Goal: Browse casually: Explore the website without a specific task or goal

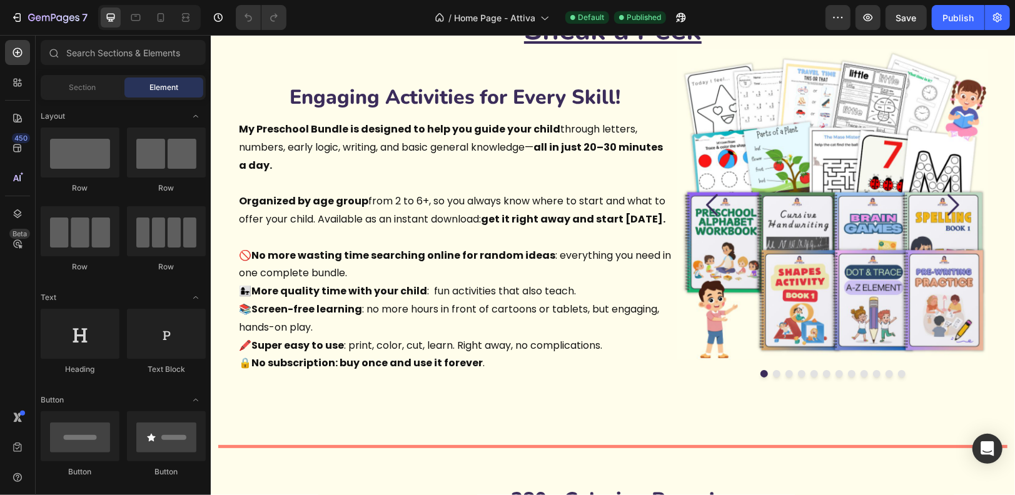
scroll to position [650, 0]
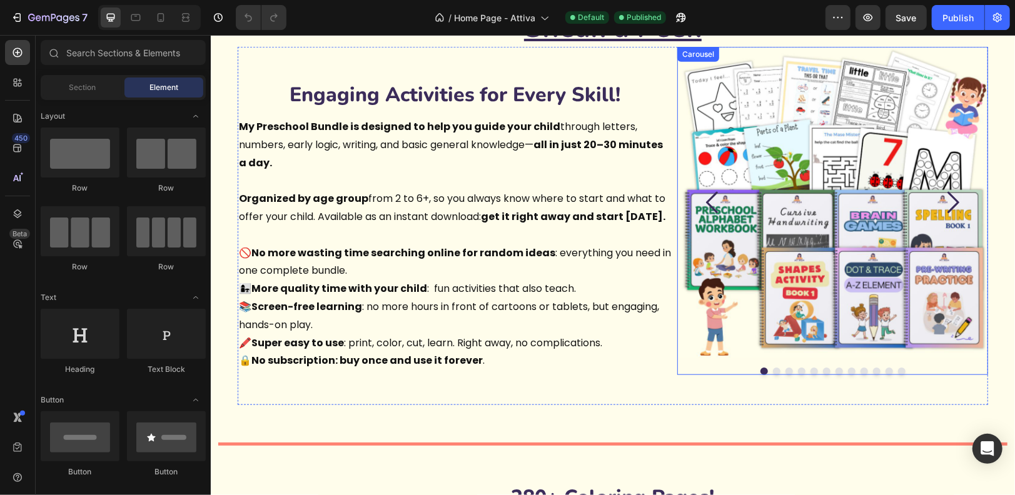
click at [954, 201] on icon "Carousel Next Arrow" at bounding box center [951, 201] width 31 height 31
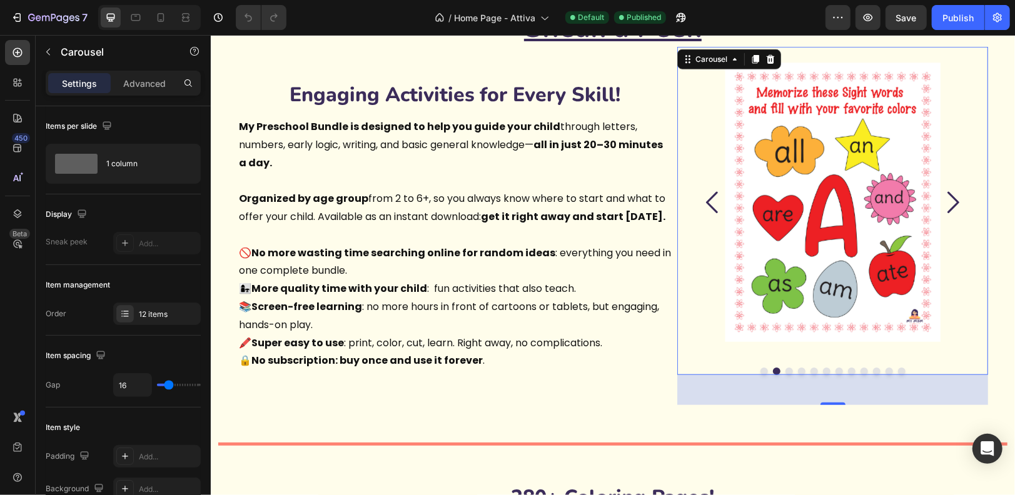
click at [954, 201] on icon "Carousel Next Arrow" at bounding box center [951, 201] width 31 height 31
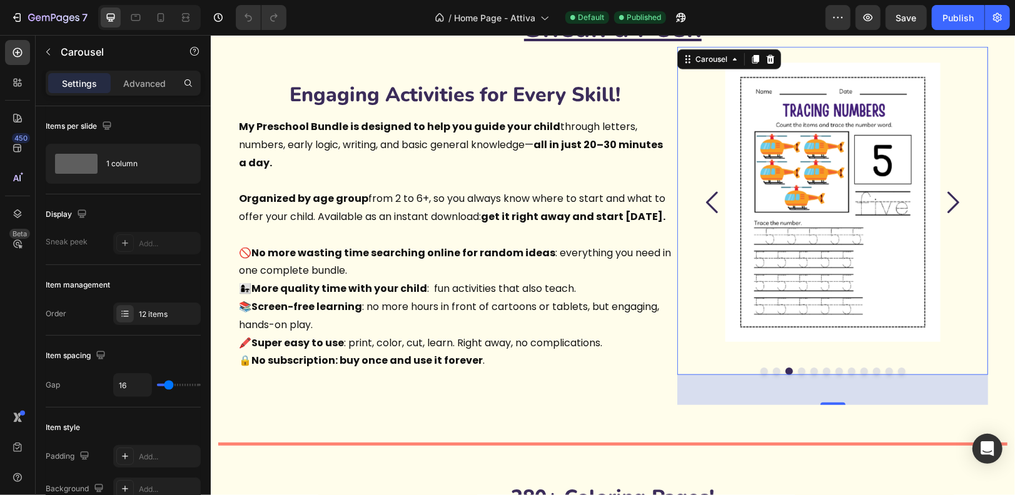
click at [954, 201] on icon "Carousel Next Arrow" at bounding box center [951, 201] width 31 height 31
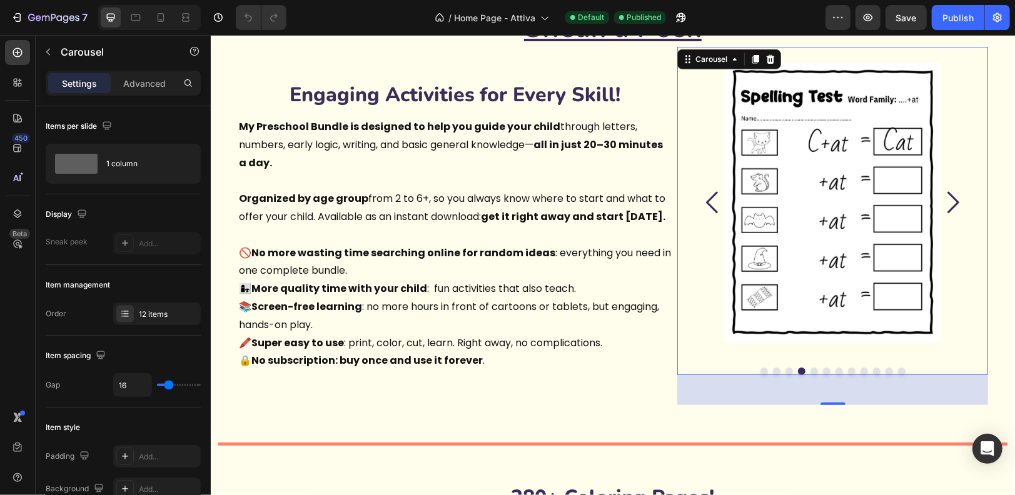
click at [954, 201] on icon "Carousel Next Arrow" at bounding box center [951, 201] width 31 height 31
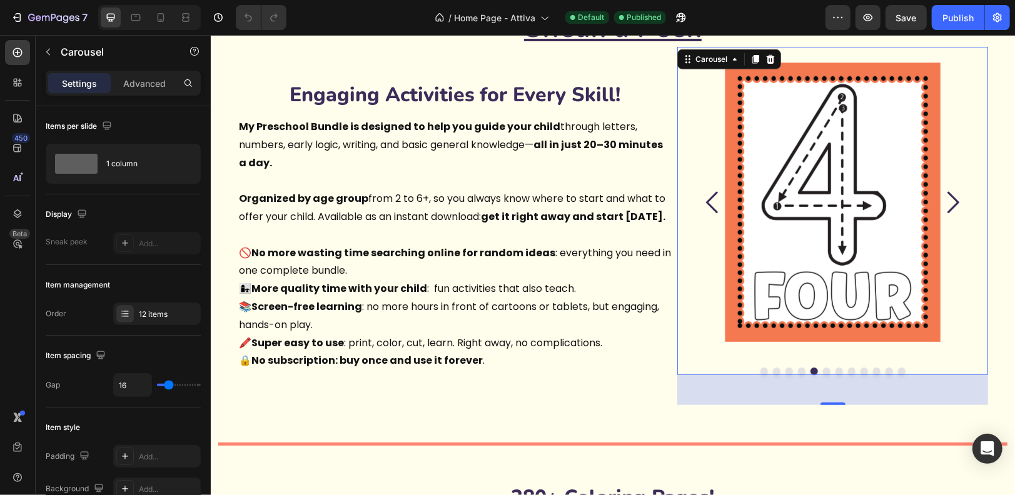
click at [707, 189] on icon "Carousel Back Arrow" at bounding box center [711, 201] width 31 height 31
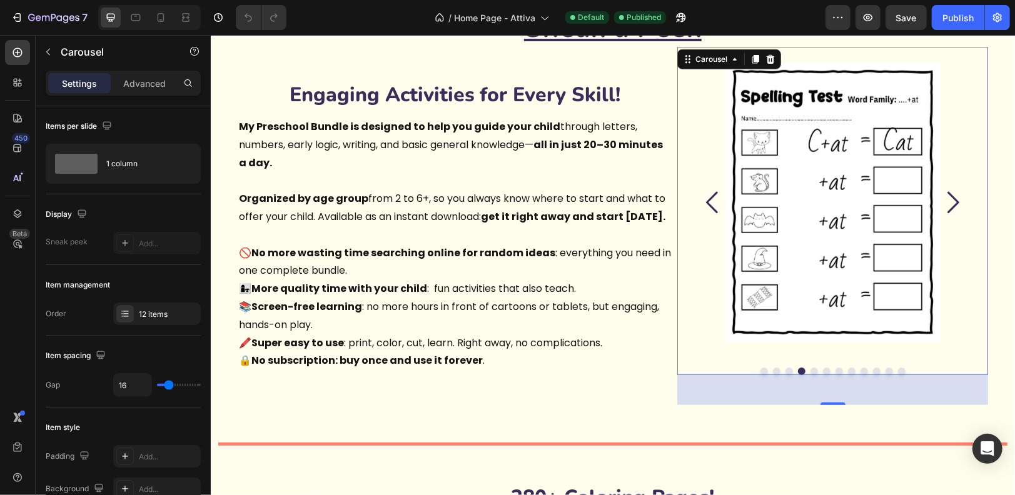
click at [956, 194] on icon "Carousel Next Arrow" at bounding box center [951, 201] width 31 height 31
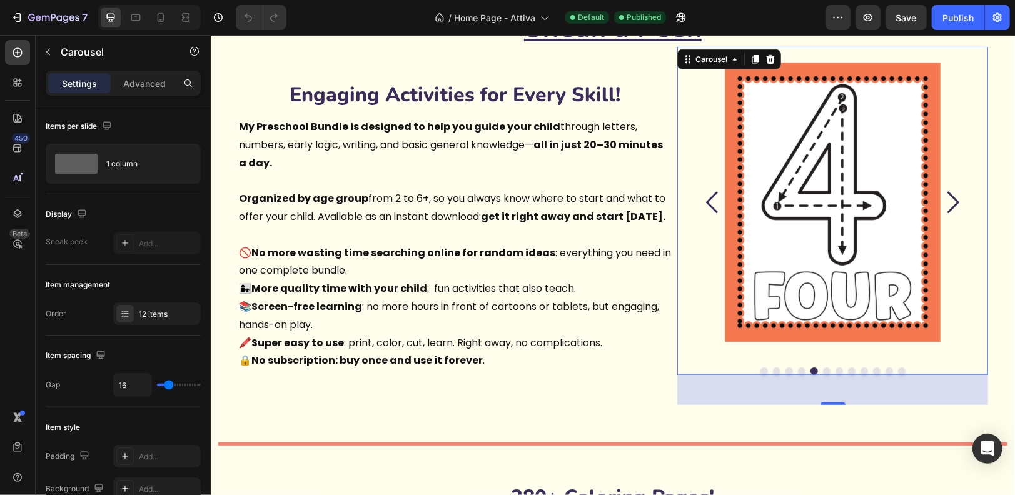
click at [956, 197] on icon "Carousel Next Arrow" at bounding box center [951, 201] width 31 height 31
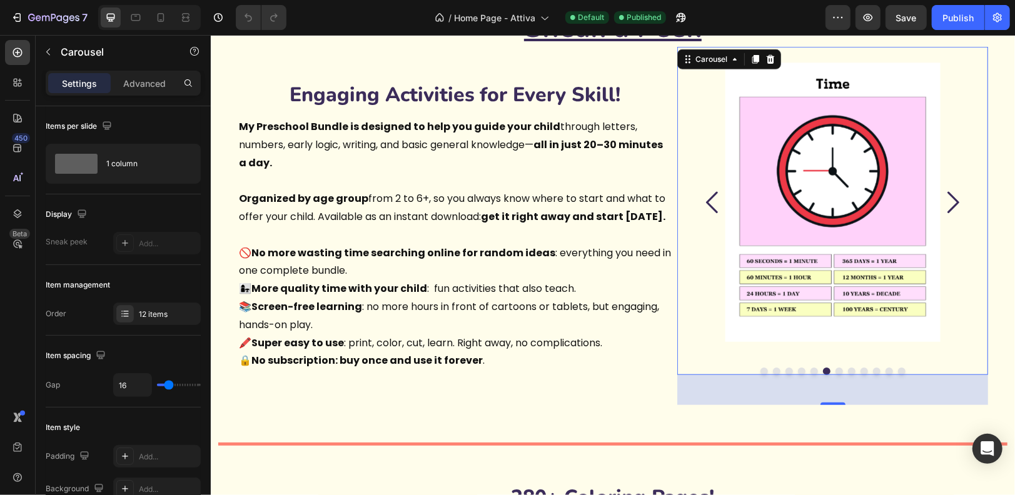
click at [956, 197] on icon "Carousel Next Arrow" at bounding box center [951, 201] width 31 height 31
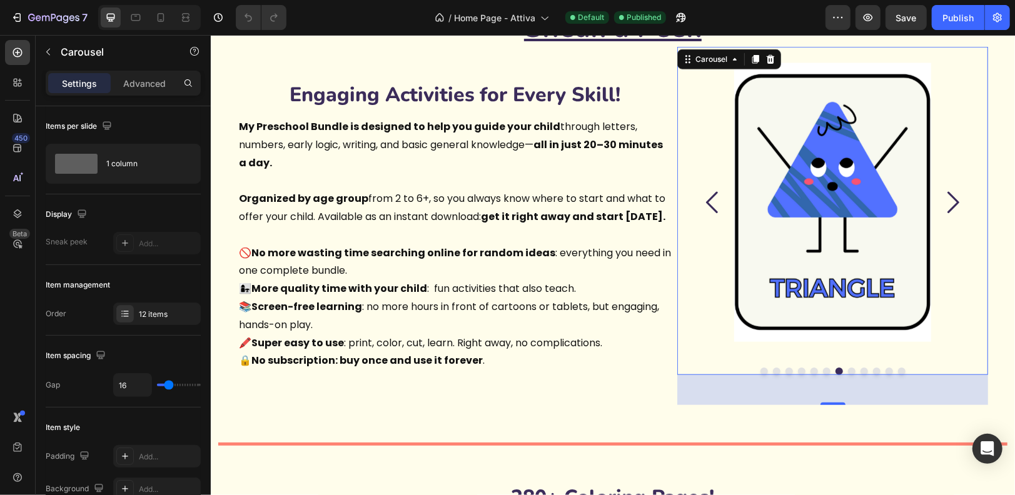
click at [956, 197] on icon "Carousel Next Arrow" at bounding box center [951, 201] width 31 height 31
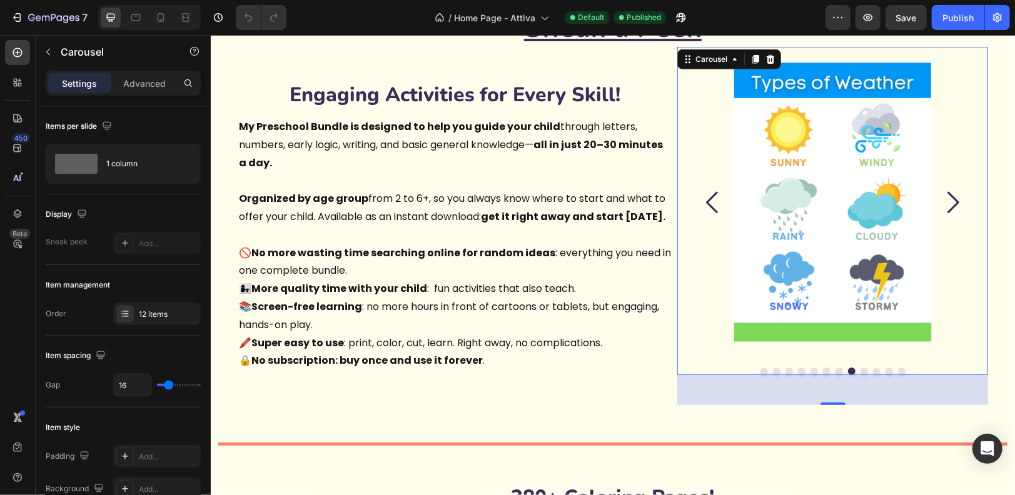
click at [956, 197] on icon "Carousel Next Arrow" at bounding box center [951, 201] width 31 height 31
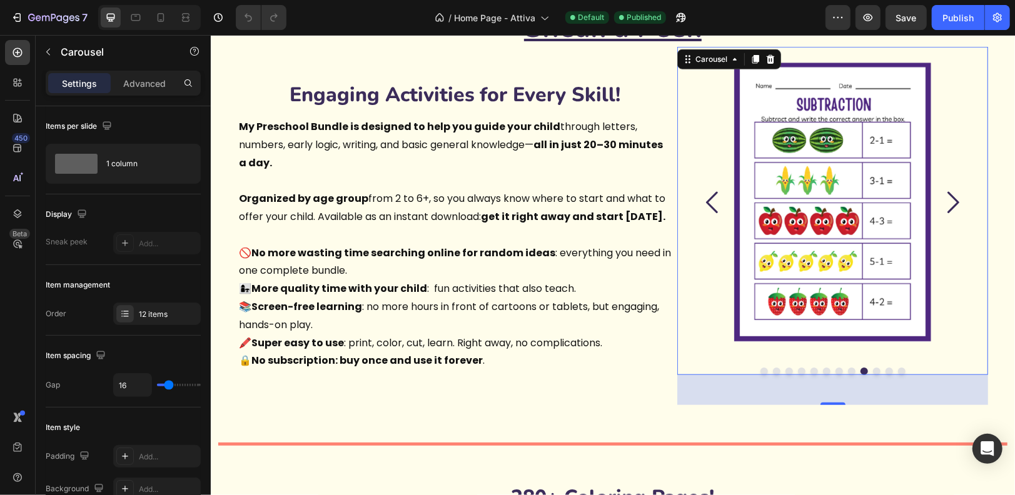
click at [956, 197] on icon "Carousel Next Arrow" at bounding box center [951, 201] width 31 height 31
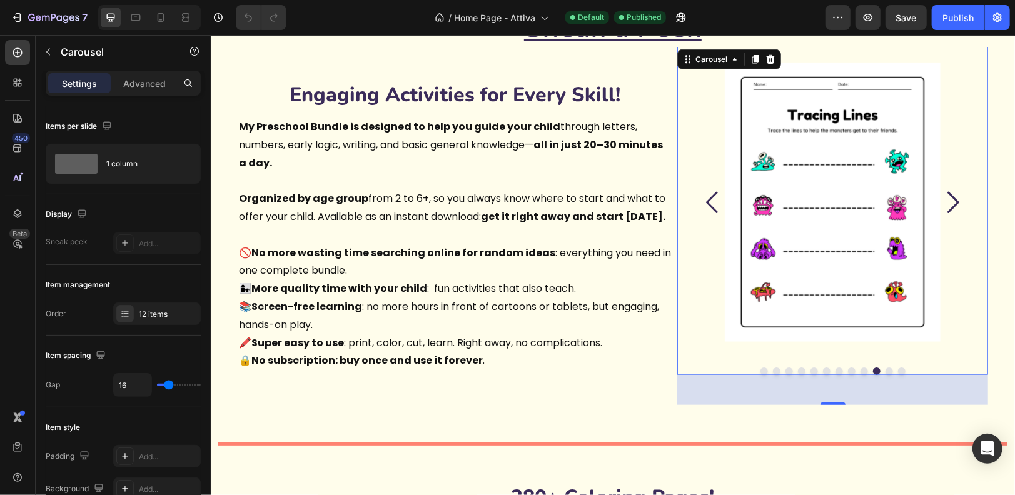
click at [956, 197] on icon "Carousel Next Arrow" at bounding box center [951, 201] width 31 height 31
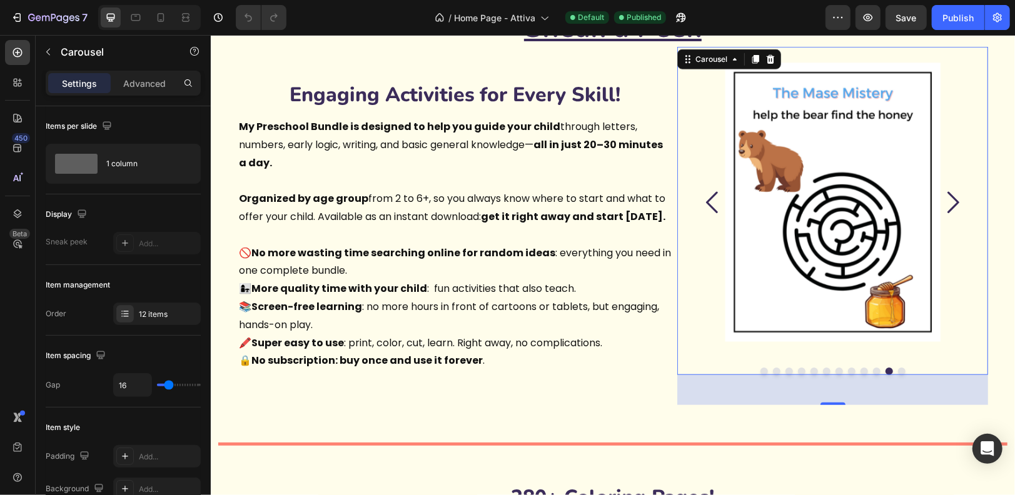
click at [956, 197] on icon "Carousel Next Arrow" at bounding box center [951, 201] width 31 height 31
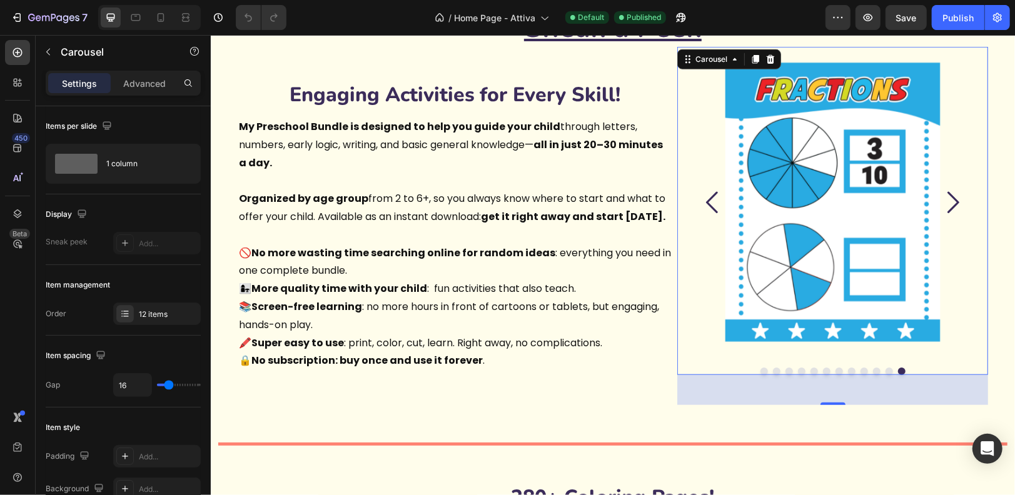
click at [956, 197] on icon "Carousel Next Arrow" at bounding box center [951, 201] width 31 height 31
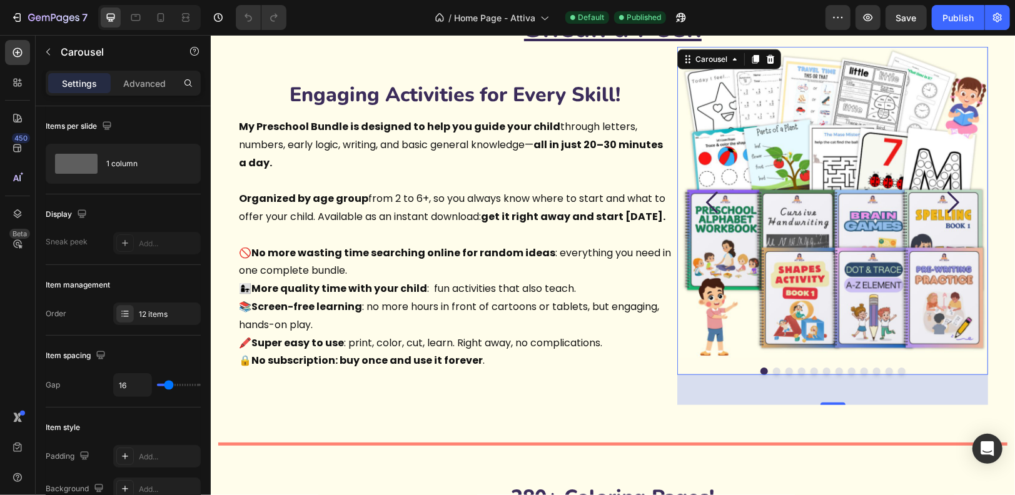
click at [956, 197] on icon "Carousel Next Arrow" at bounding box center [951, 201] width 31 height 31
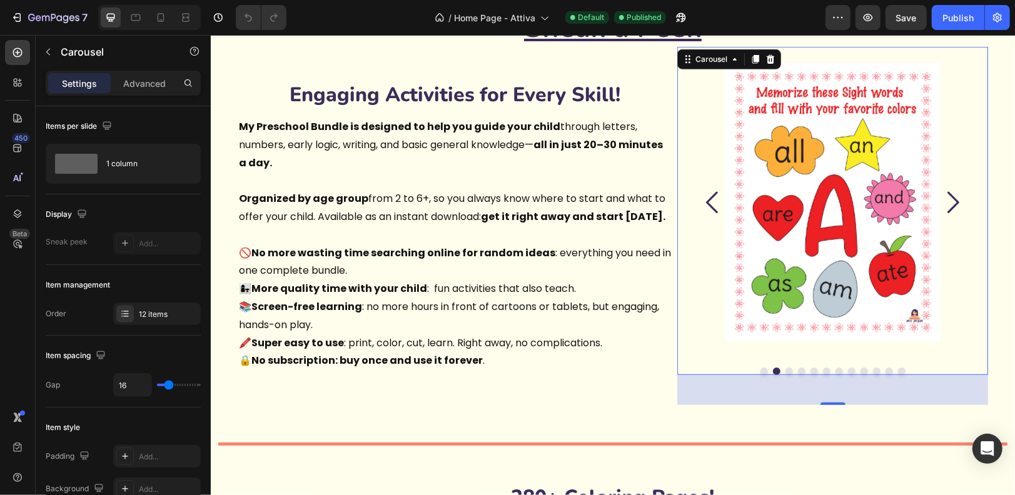
click at [713, 209] on icon "Carousel Back Arrow" at bounding box center [711, 201] width 12 height 21
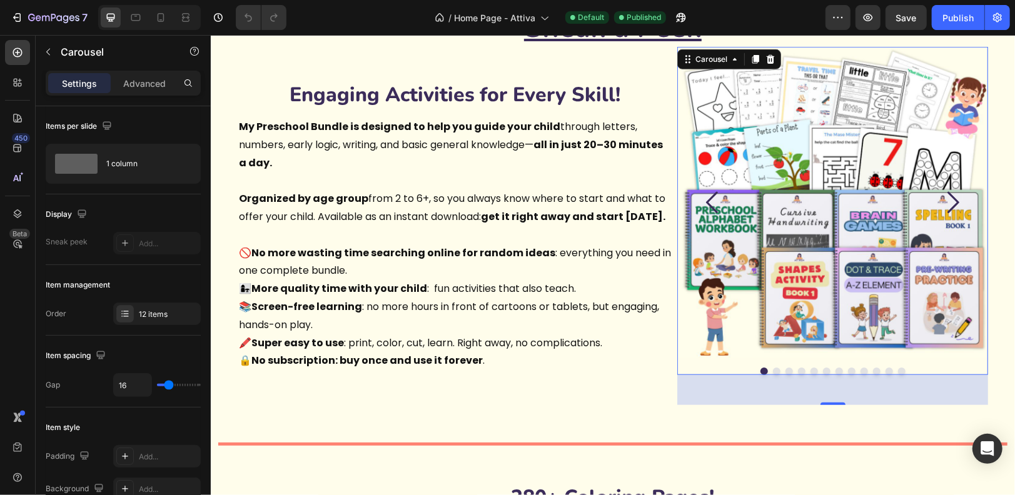
click at [713, 209] on icon "Carousel Back Arrow" at bounding box center [711, 201] width 12 height 21
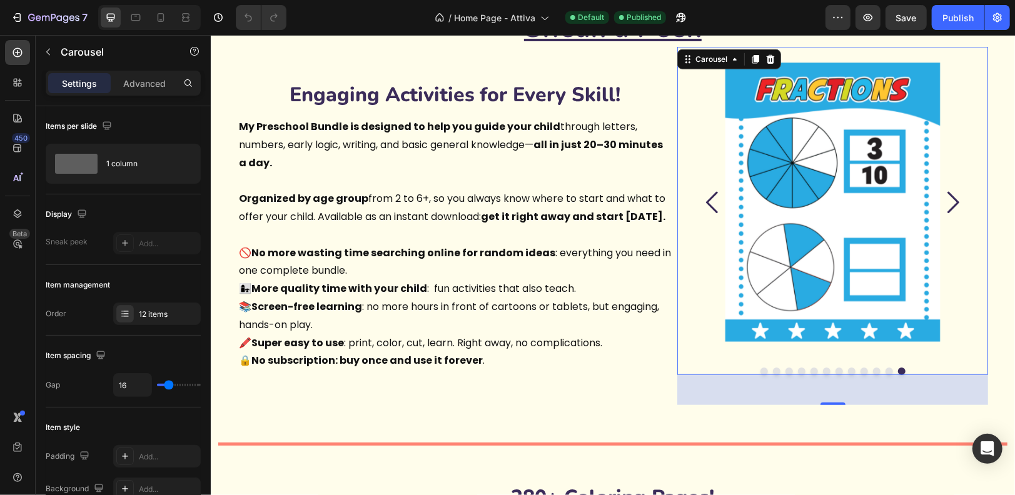
click at [951, 191] on icon "Carousel Next Arrow" at bounding box center [951, 201] width 31 height 31
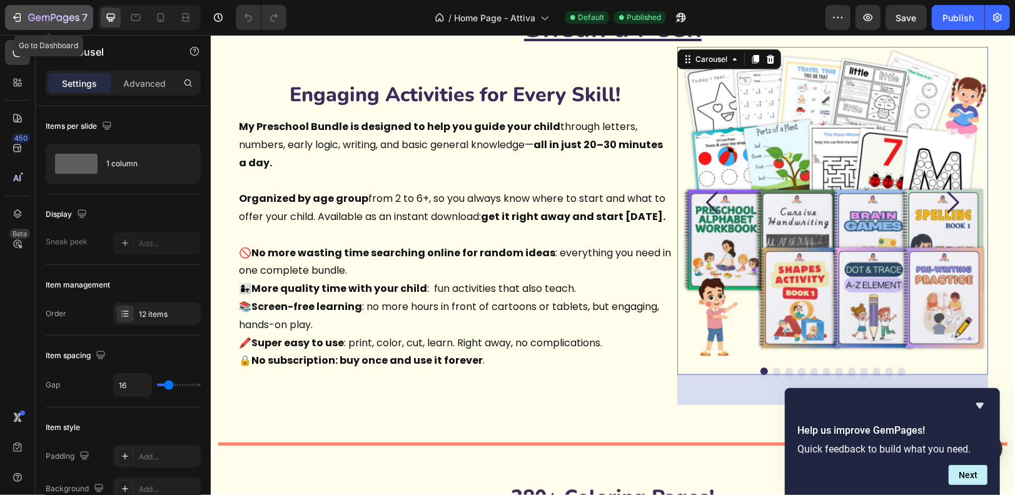
click at [19, 13] on icon "button" at bounding box center [17, 17] width 13 height 13
